Goal: Task Accomplishment & Management: Complete application form

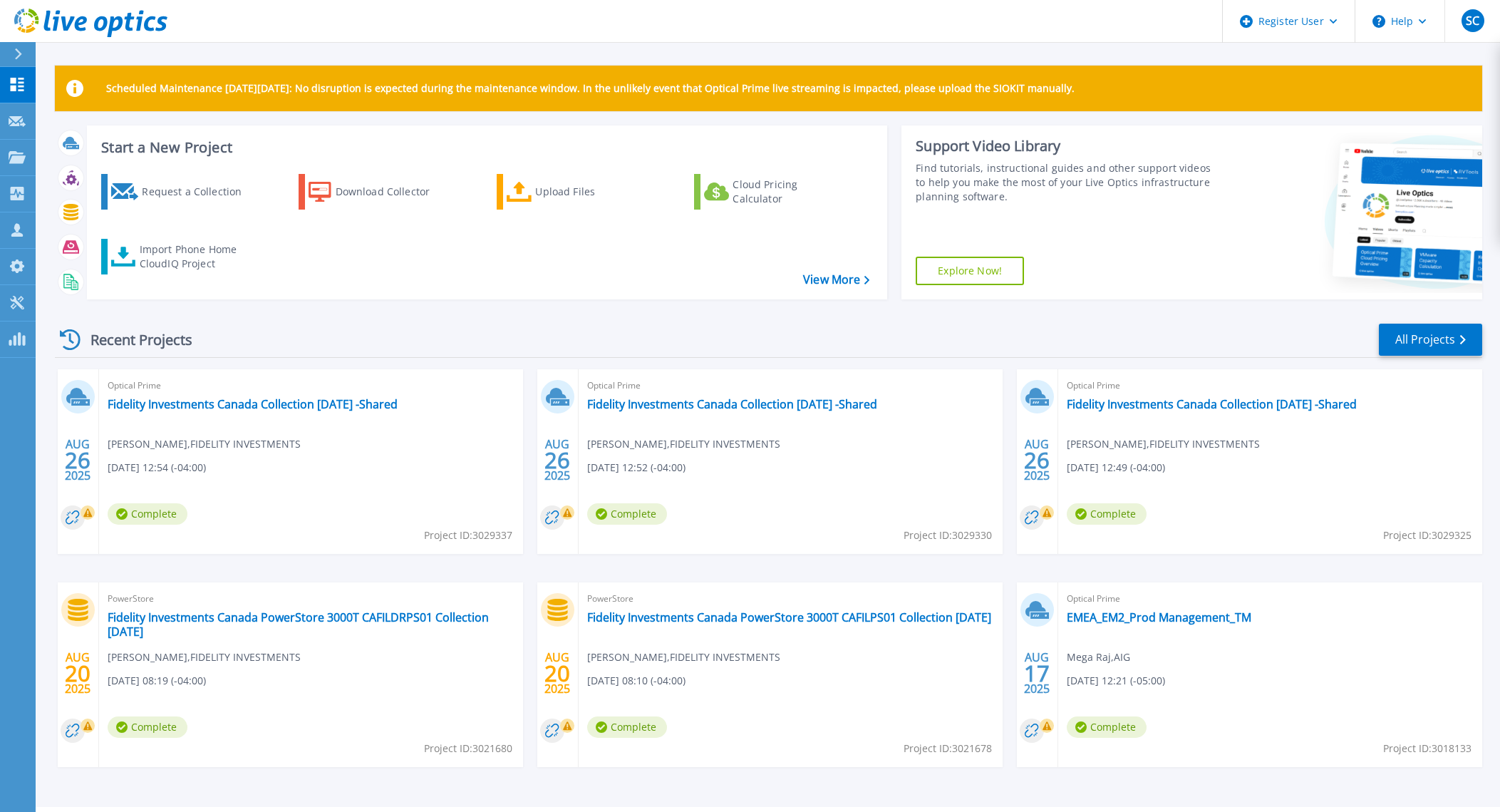
click at [201, 191] on div "Request a Collection" at bounding box center [199, 191] width 114 height 29
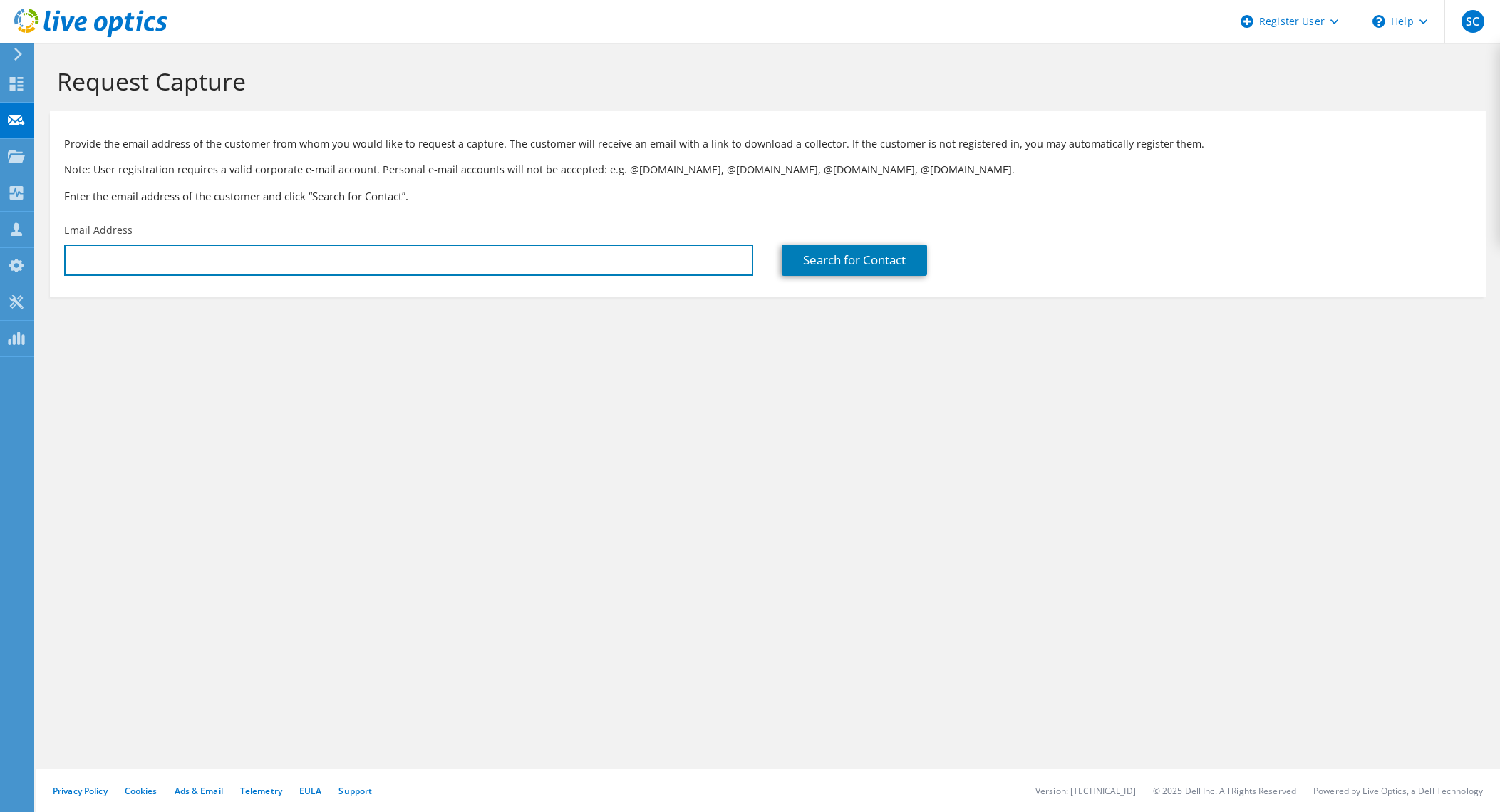
click at [185, 250] on input "text" at bounding box center [408, 260] width 689 height 31
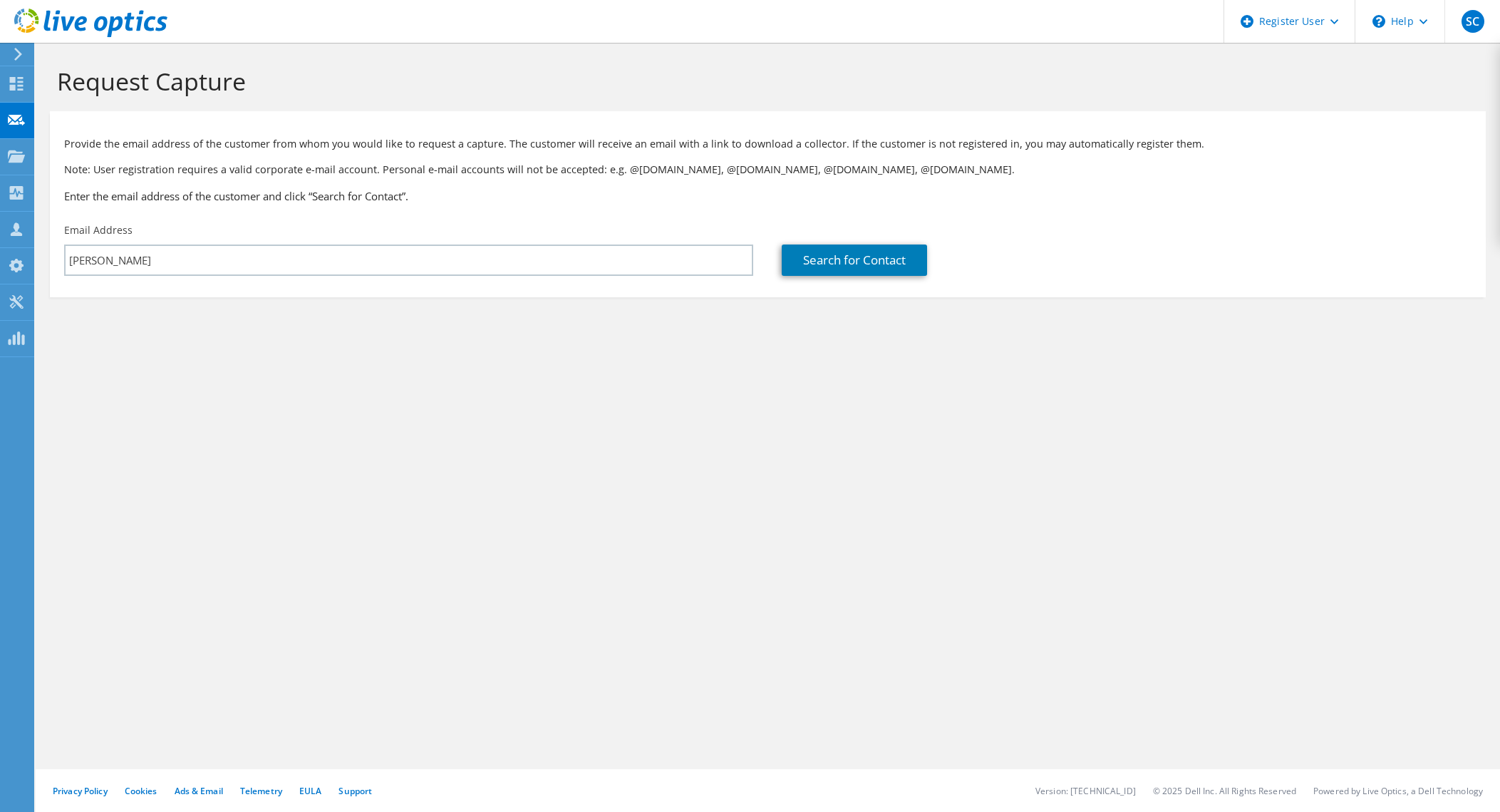
click at [1012, 447] on div "Request Capture Provide the email address of the customer from whom you would l…" at bounding box center [768, 427] width 1465 height 769
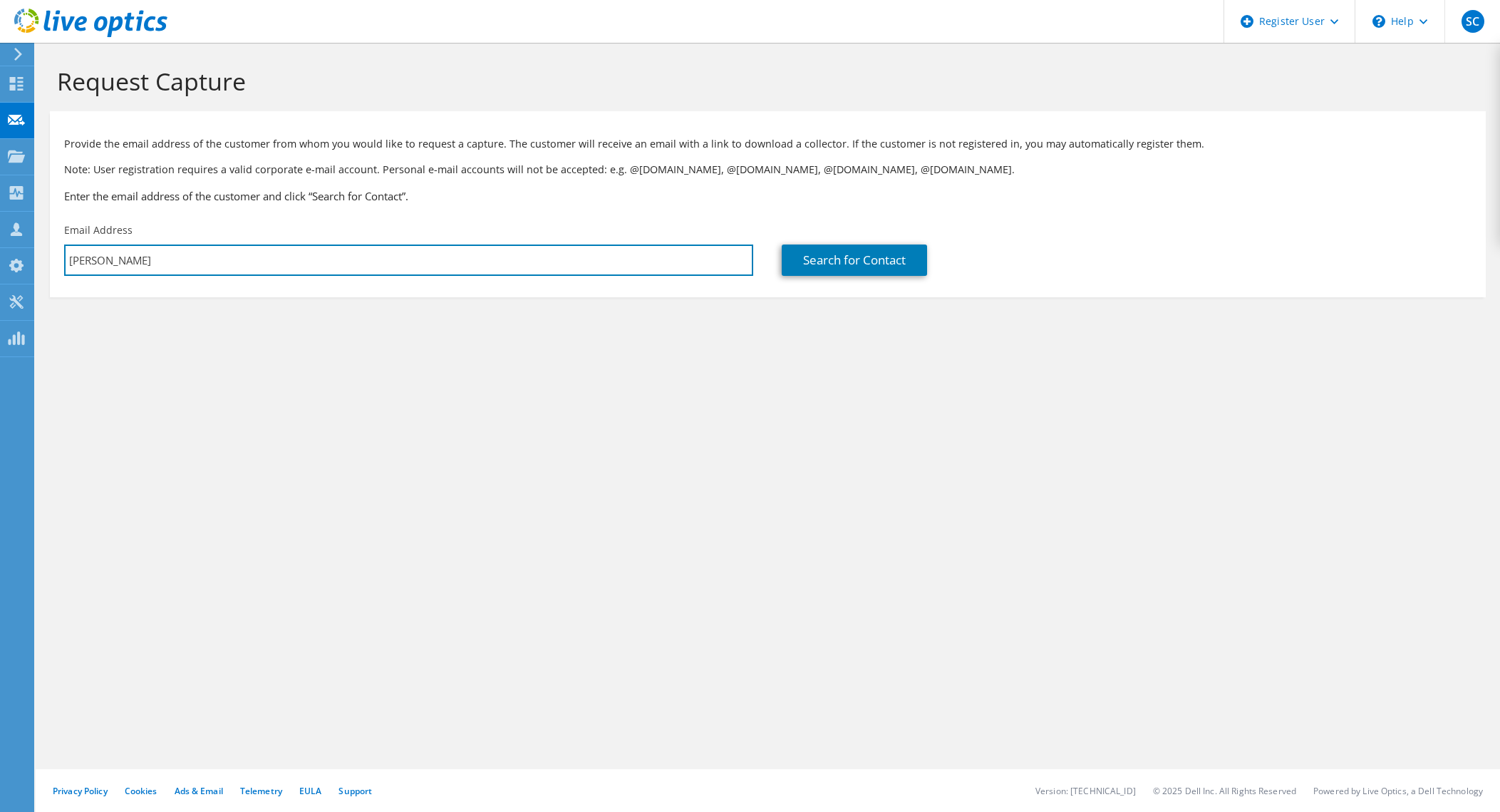
click at [275, 267] on input "[PERSON_NAME]" at bounding box center [408, 260] width 689 height 31
type input "[PERSON_NAME][EMAIL_ADDRESS][DOMAIN_NAME]"
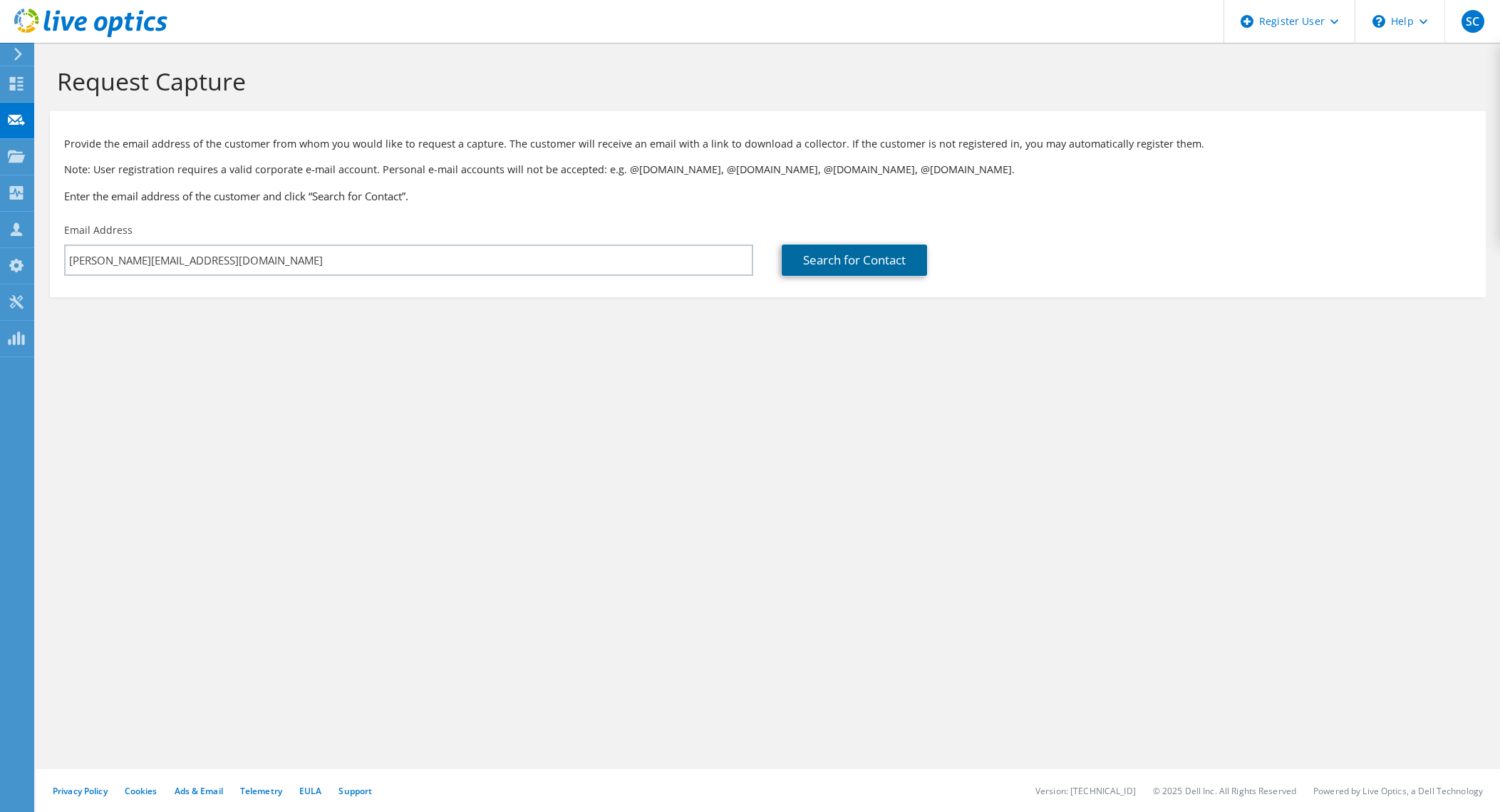
click at [849, 257] on link "Search for Contact" at bounding box center [854, 260] width 145 height 31
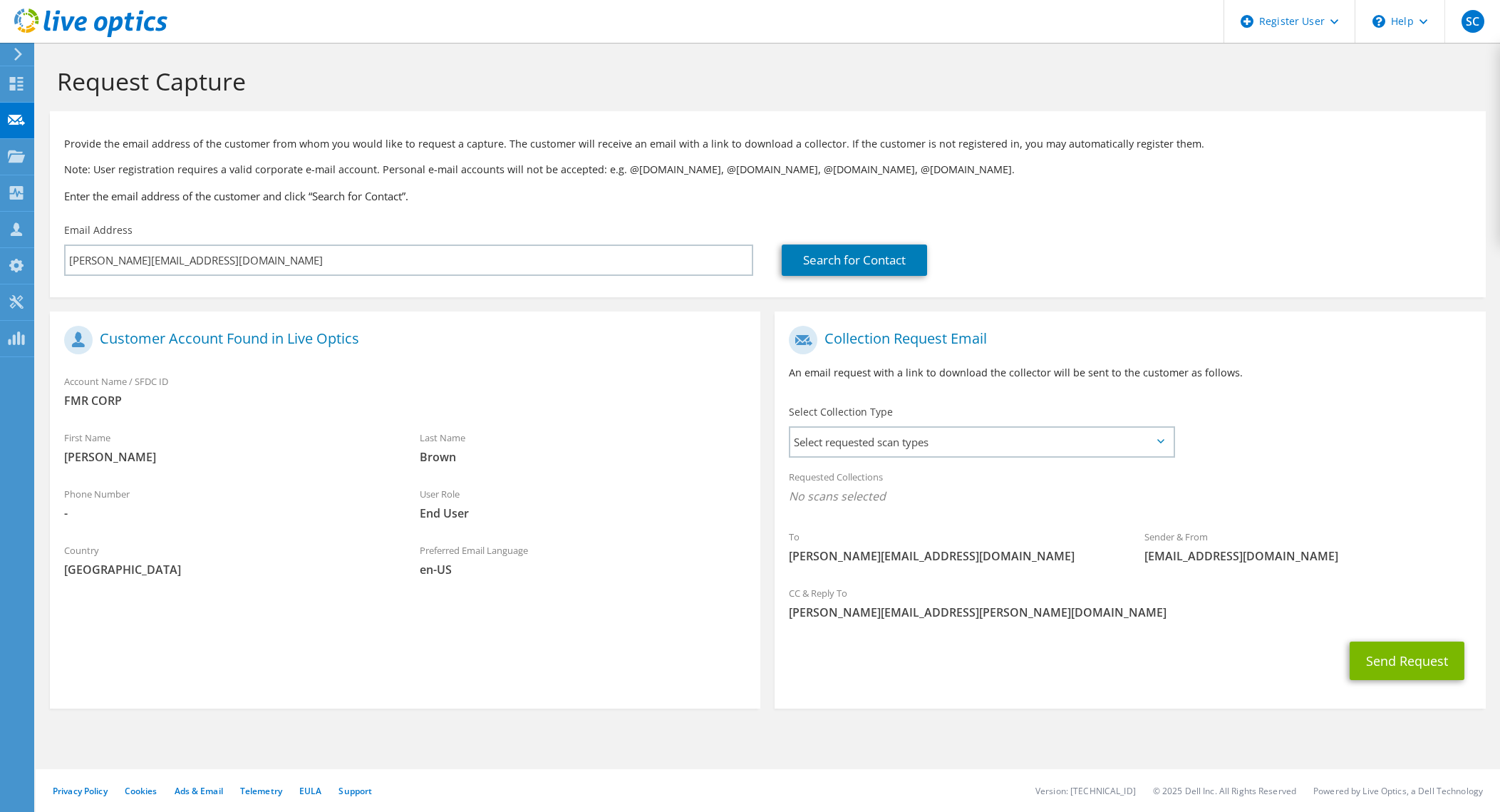
click at [1042, 455] on span "Select requested scan types" at bounding box center [981, 441] width 382 height 29
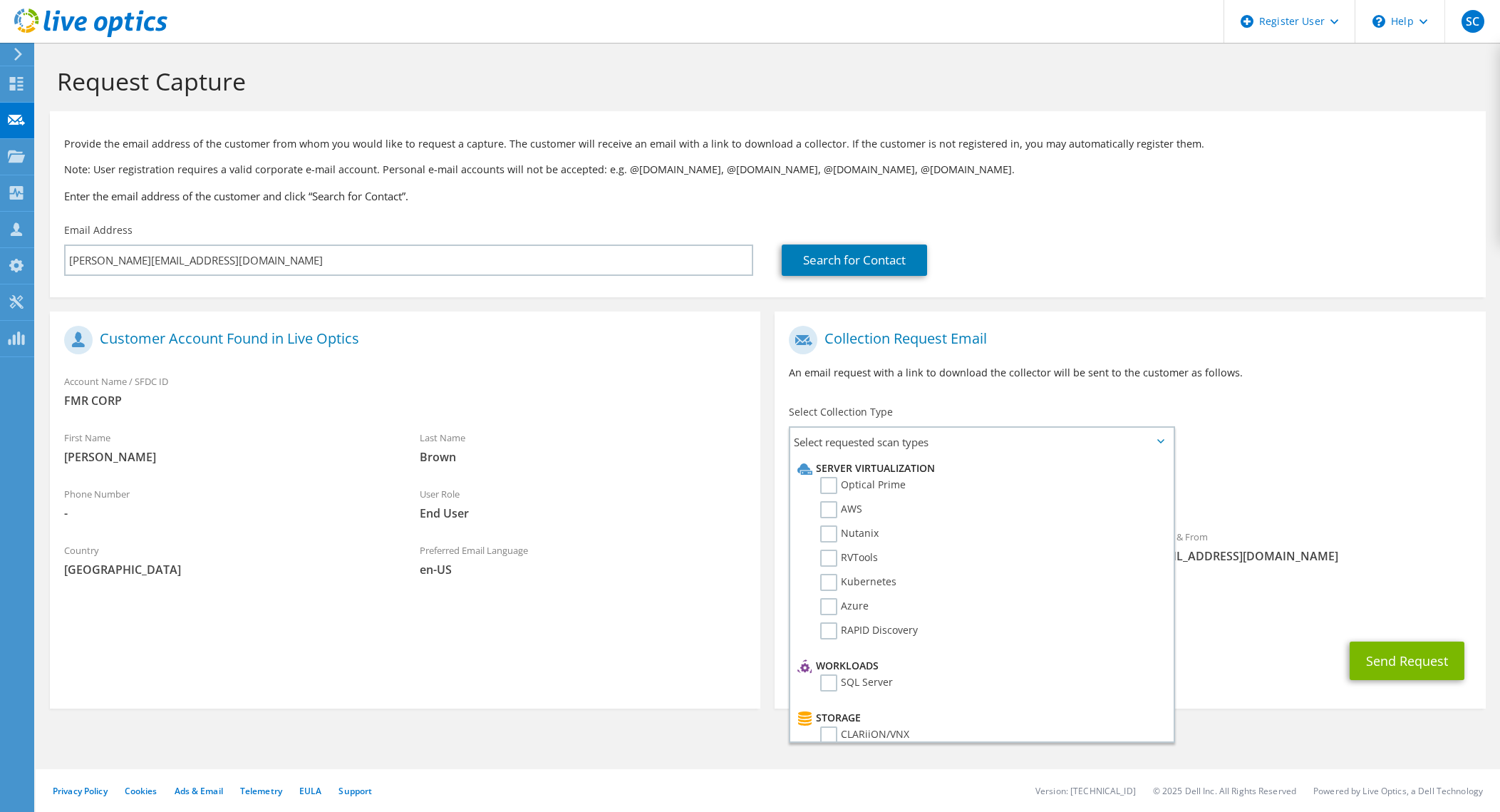
click at [831, 482] on label "Optical Prime" at bounding box center [863, 485] width 85 height 17
click at [0, 0] on input "Optical Prime" at bounding box center [0, 0] width 0 height 0
click at [831, 482] on label "Optical Prime" at bounding box center [863, 485] width 85 height 17
click at [0, 0] on input "Optical Prime" at bounding box center [0, 0] width 0 height 0
click at [1428, 662] on button "Send Request" at bounding box center [1407, 660] width 115 height 39
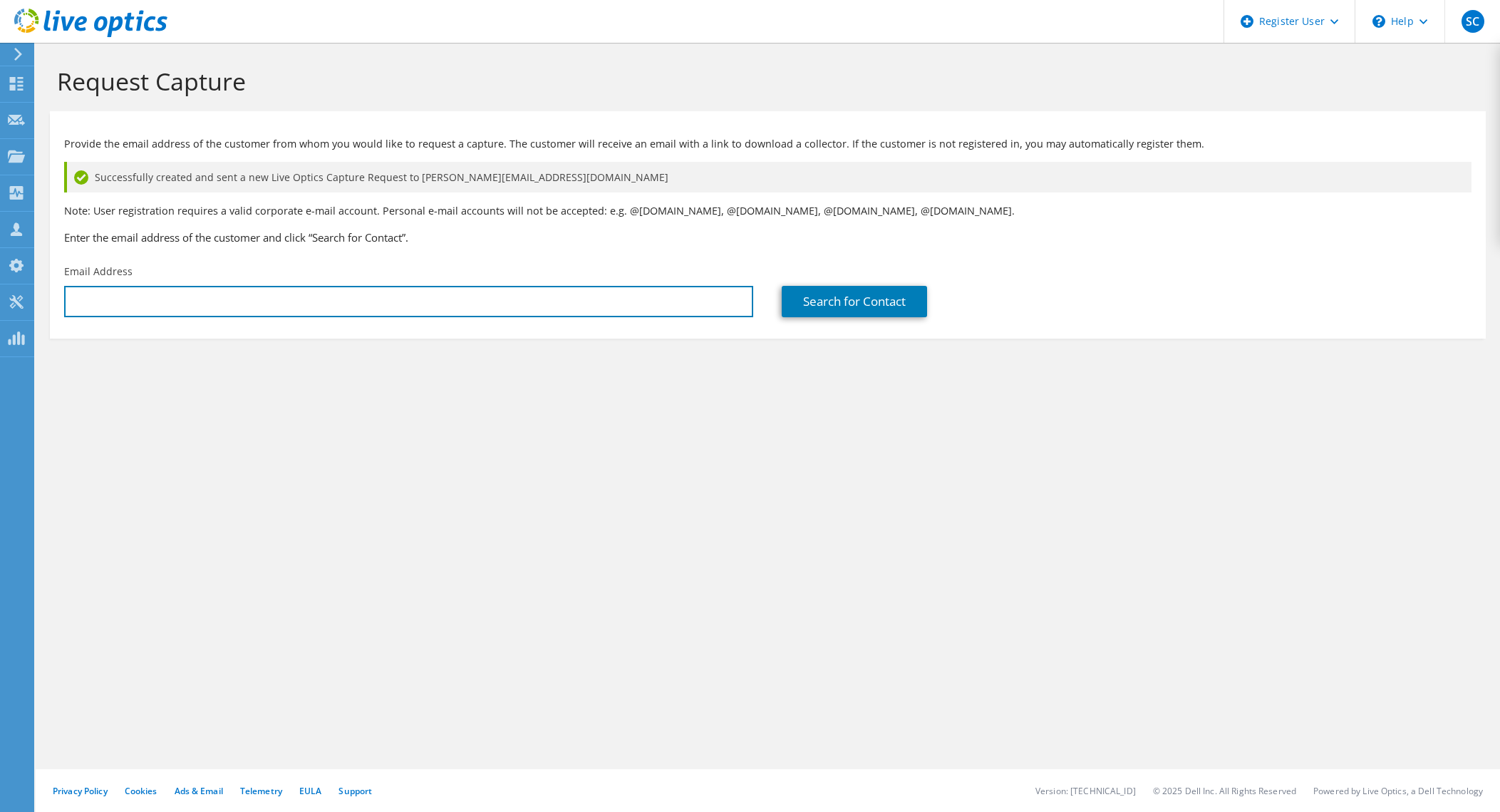
click at [282, 302] on input "text" at bounding box center [408, 302] width 689 height 31
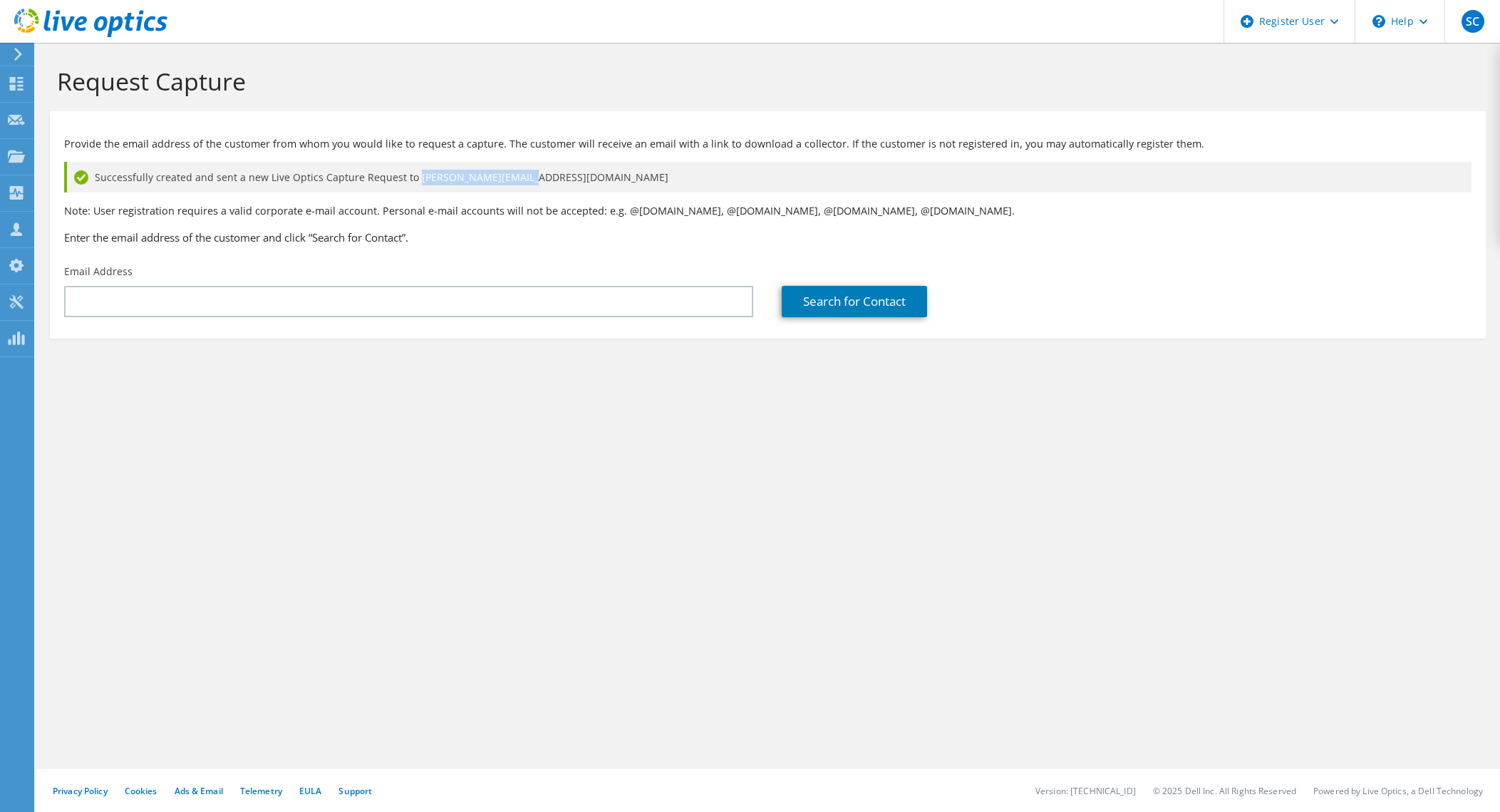
drag, startPoint x: 408, startPoint y: 177, endPoint x: 513, endPoint y: 190, distance: 105.8
click at [513, 190] on div "Successfully created and sent a new Live Optics Capture Request to gareth.brown…" at bounding box center [768, 177] width 1407 height 30
copy span "[PERSON_NAME][EMAIL_ADDRESS][DOMAIN_NAME]"
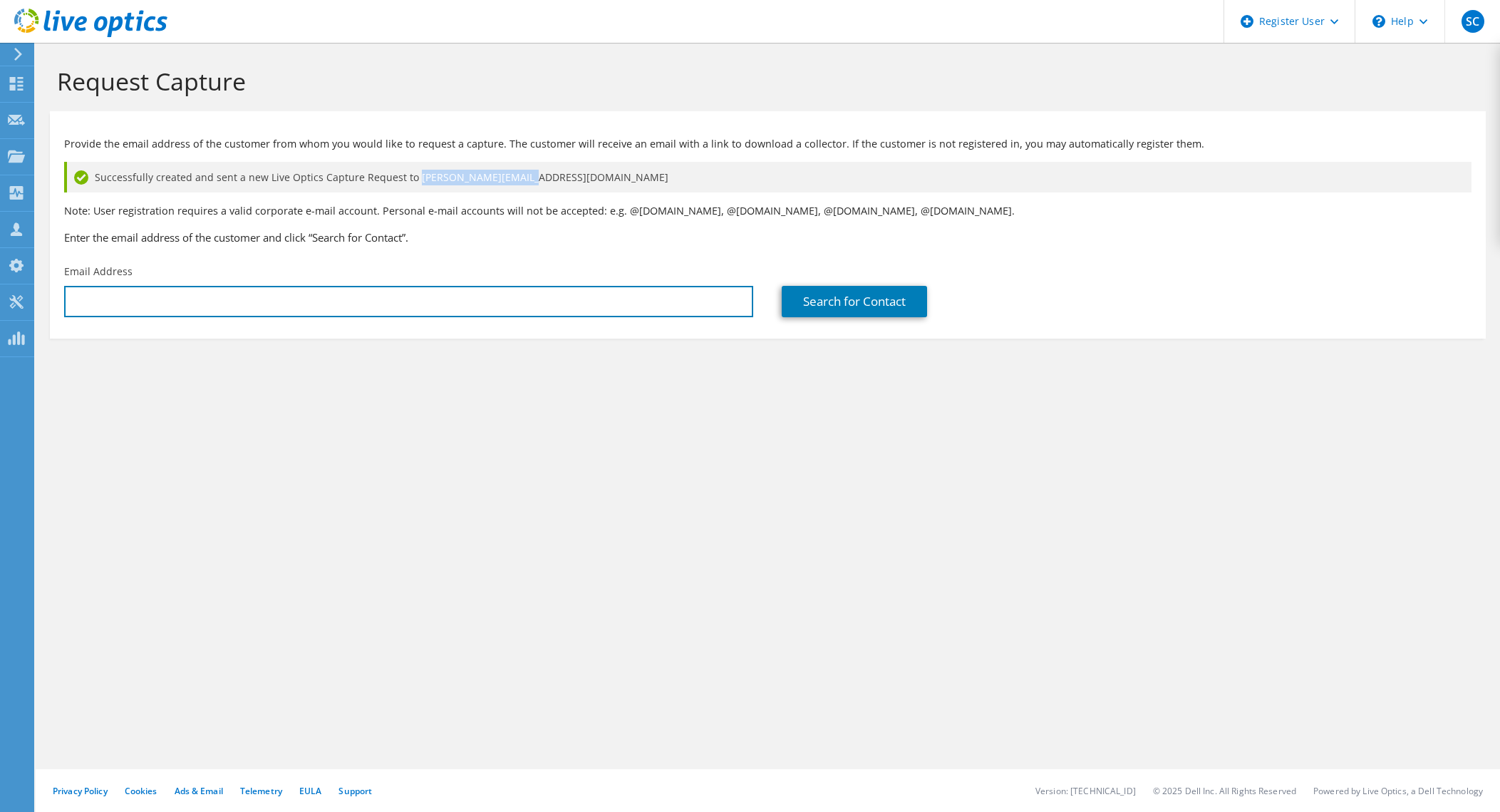
click at [346, 299] on input "text" at bounding box center [408, 302] width 689 height 31
paste input "[PERSON_NAME][EMAIL_ADDRESS][DOMAIN_NAME]"
type input "[PERSON_NAME][EMAIL_ADDRESS][DOMAIN_NAME]"
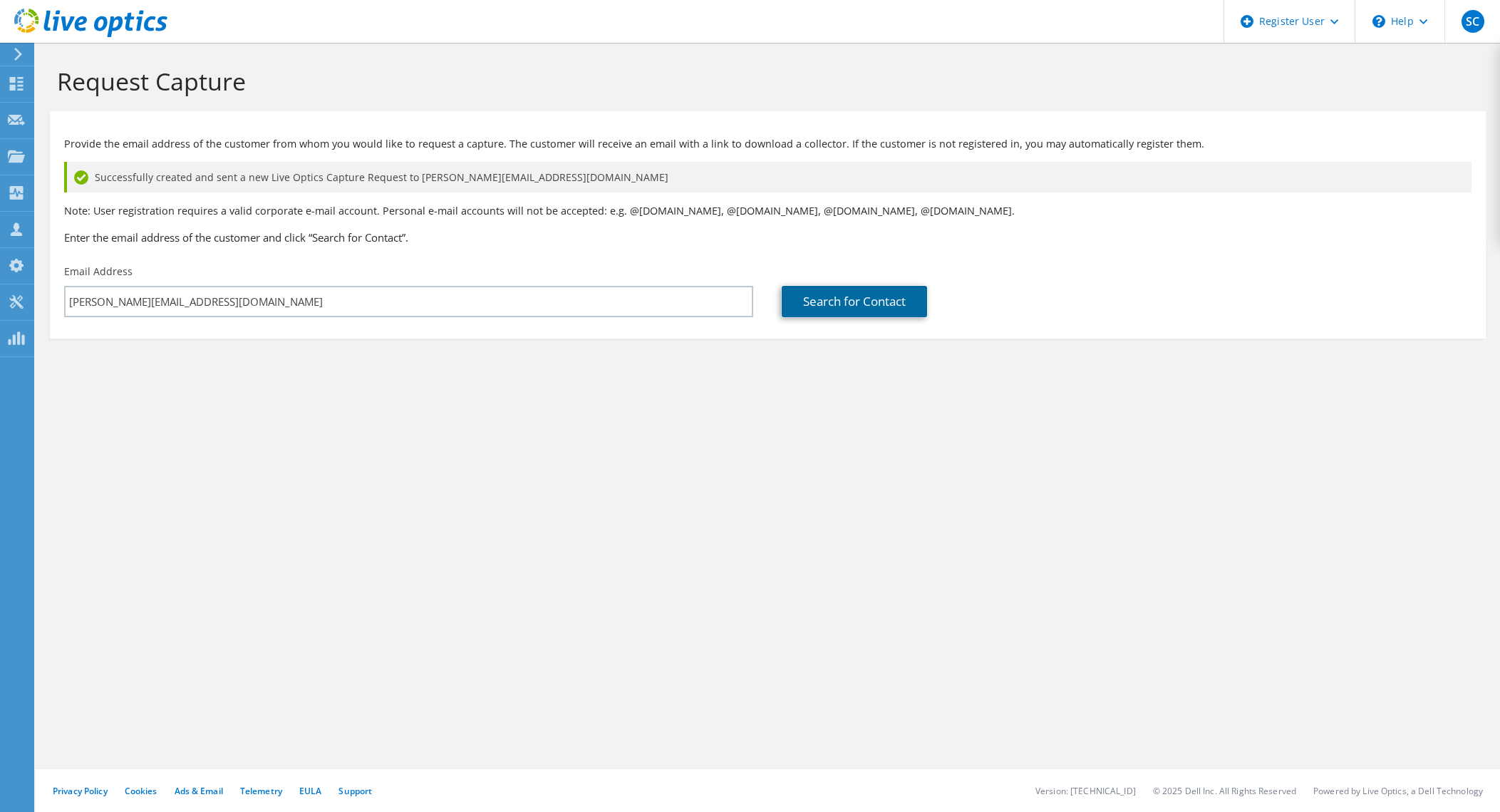
click at [883, 306] on link "Search for Contact" at bounding box center [854, 302] width 145 height 31
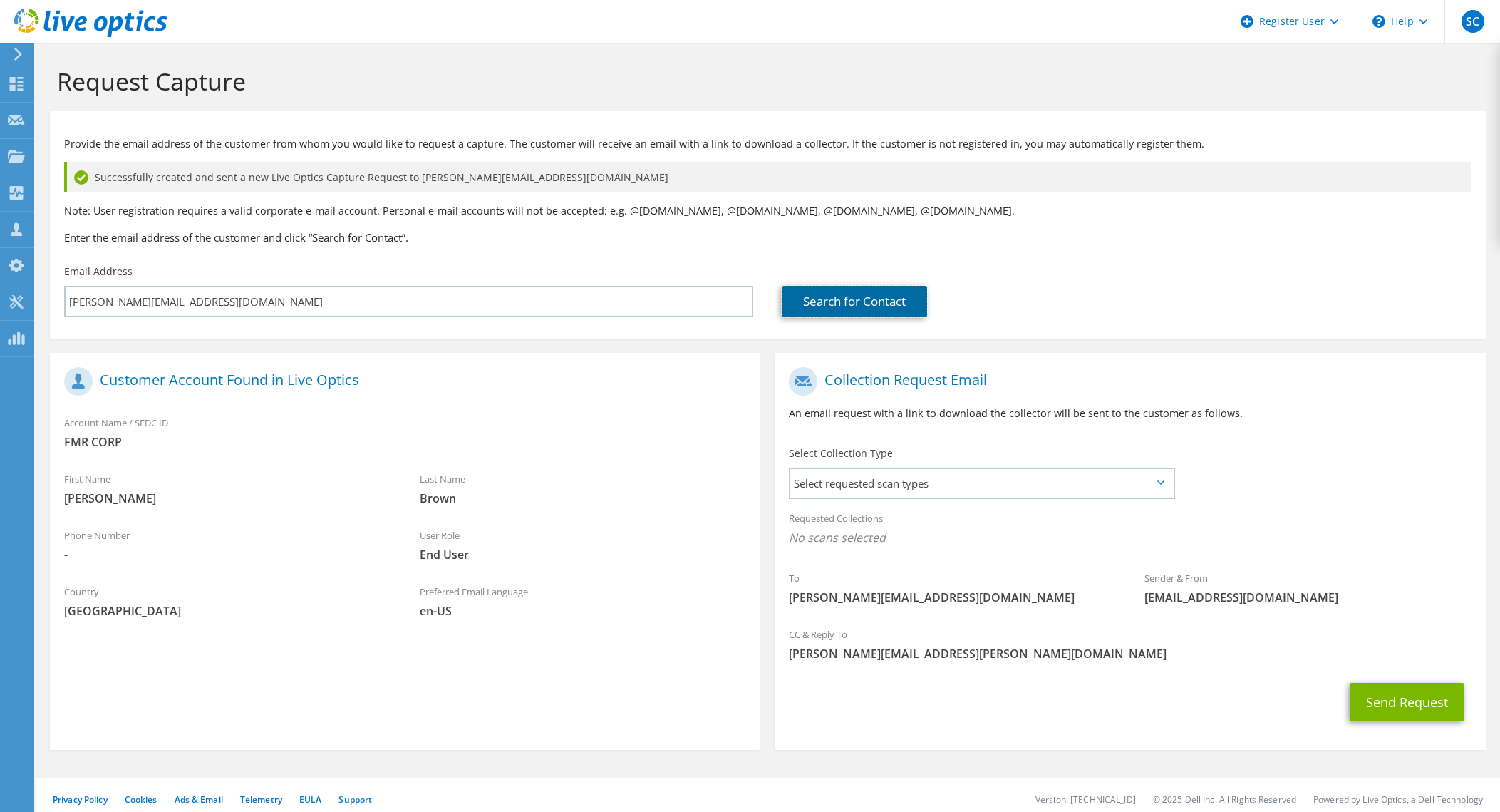
click at [782, 286] on link "Search for Contact" at bounding box center [854, 302] width 145 height 31
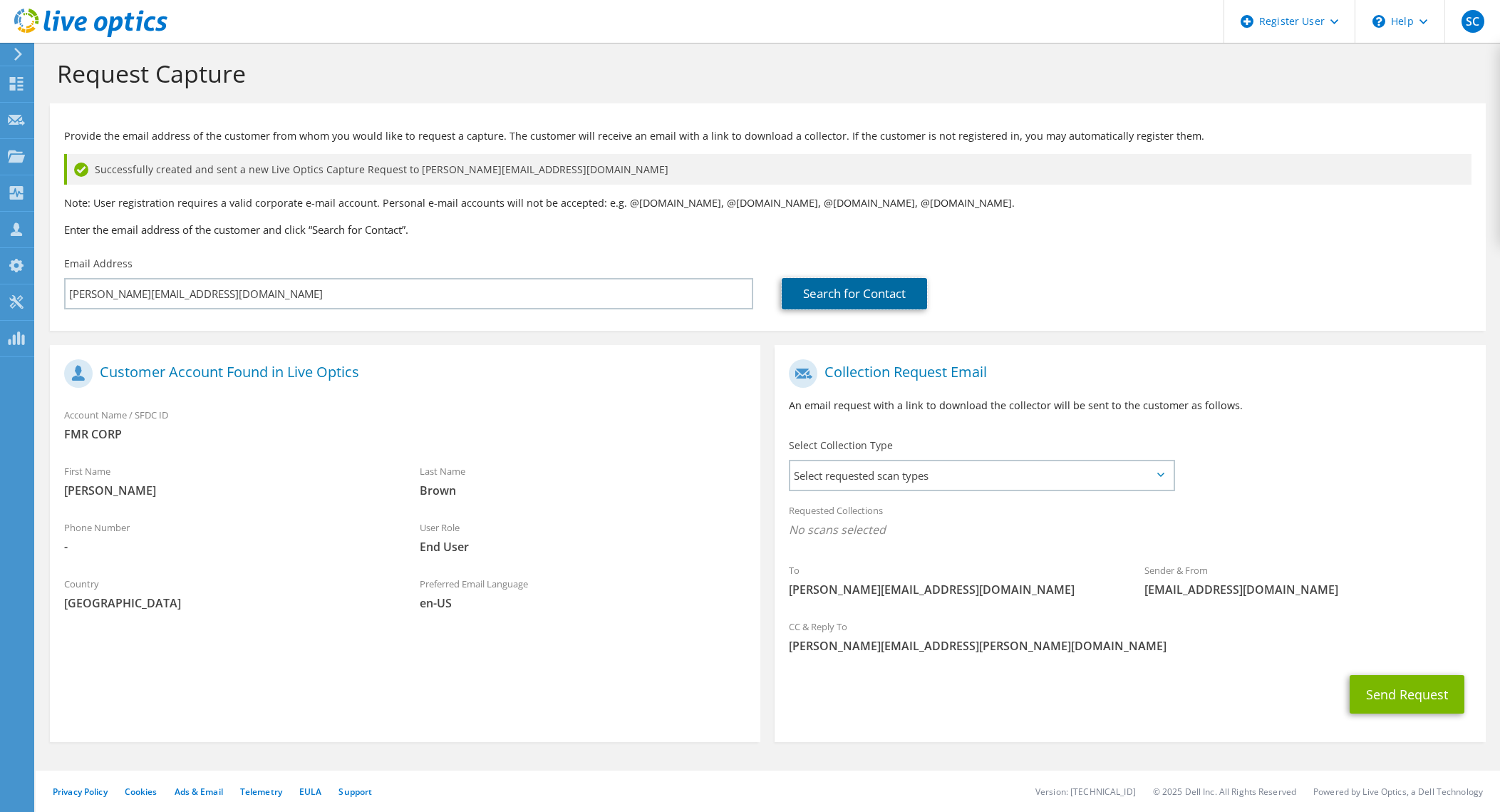
scroll to position [8, 0]
click at [1225, 653] on div "CC & Reply To Stuart.Campbell@dell.com" at bounding box center [1129, 635] width 710 height 49
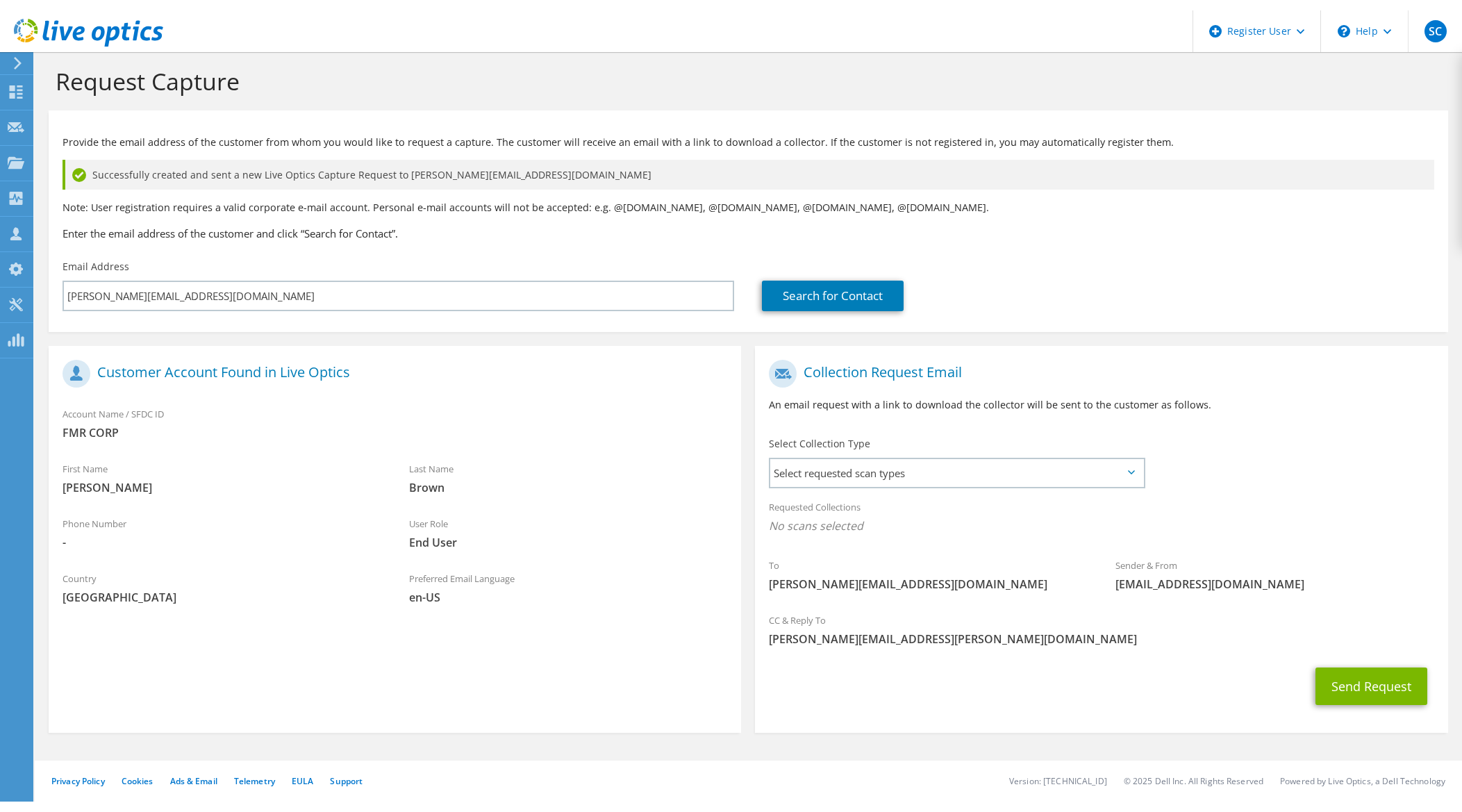
scroll to position [0, 0]
